Goal: Task Accomplishment & Management: Manage account settings

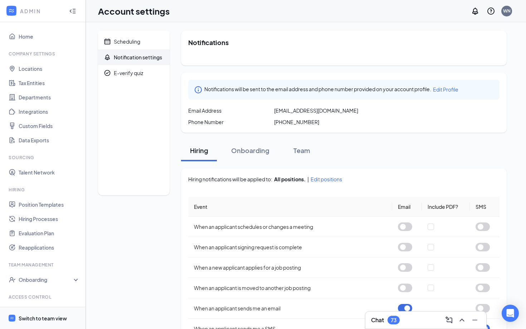
click at [33, 321] on div "Switch to team view" at bounding box center [43, 318] width 48 height 7
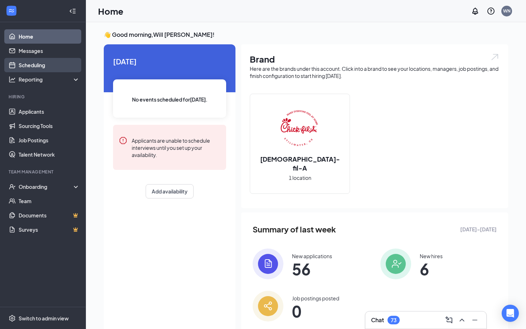
click at [43, 70] on link "Scheduling" at bounding box center [49, 65] width 61 height 14
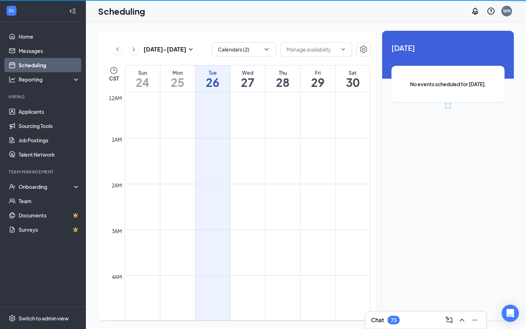
scroll to position [352, 0]
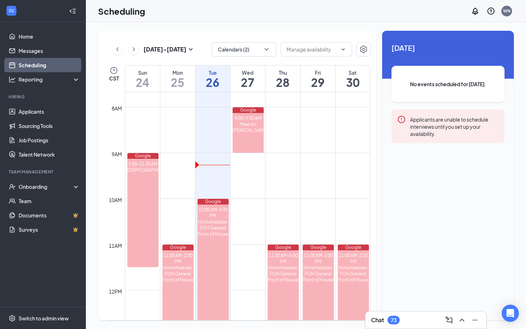
click at [138, 53] on div "[DATE] - [DATE]" at bounding box center [153, 49] width 83 height 14
click at [136, 50] on icon "ChevronRight" at bounding box center [133, 49] width 7 height 9
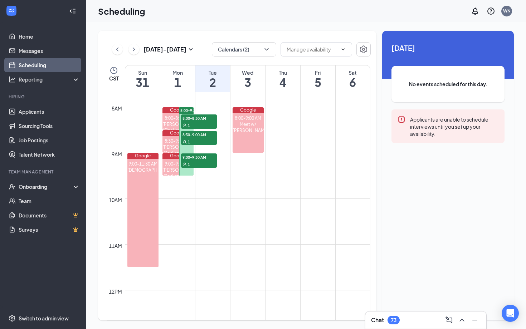
click at [193, 155] on span "9:00-9:30 AM" at bounding box center [199, 157] width 36 height 7
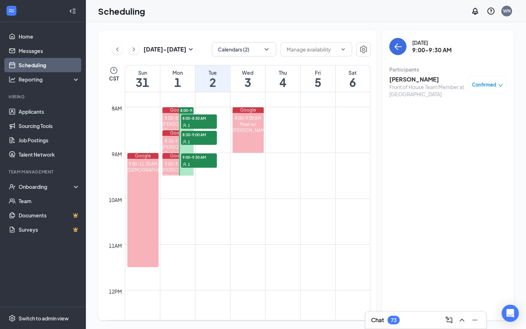
click at [195, 135] on span "8:30-9:00 AM" at bounding box center [199, 134] width 36 height 7
click at [198, 124] on div "1" at bounding box center [199, 125] width 36 height 7
click at [190, 142] on div "1" at bounding box center [199, 141] width 36 height 7
click at [198, 122] on div "1" at bounding box center [199, 125] width 36 height 7
click at [191, 141] on div "1" at bounding box center [199, 141] width 36 height 7
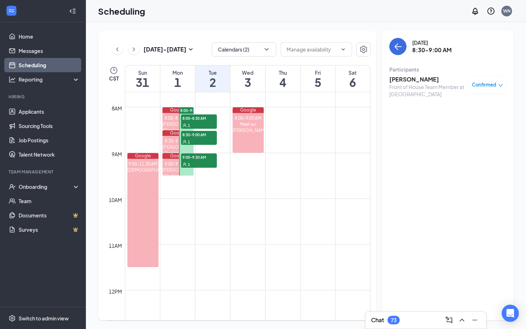
click at [192, 121] on span "8:00-8:30 AM" at bounding box center [199, 118] width 36 height 7
click at [195, 135] on span "8:30-9:00 AM" at bounding box center [199, 134] width 36 height 7
click at [196, 159] on span "9:00-9:30 AM" at bounding box center [199, 157] width 36 height 7
